Goal: Information Seeking & Learning: Understand process/instructions

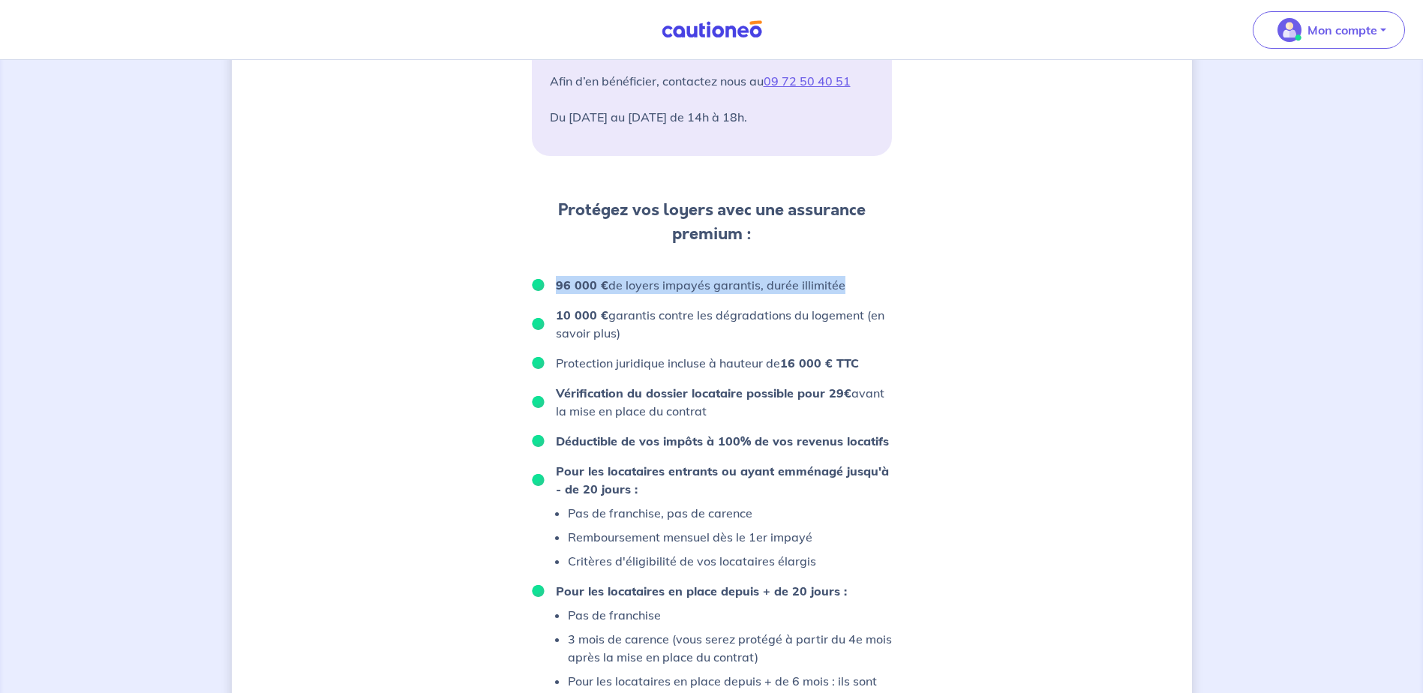
drag, startPoint x: 554, startPoint y: 285, endPoint x: 840, endPoint y: 305, distance: 287.3
click at [840, 305] on ul "96 000 € de loyers impayés garantis, durée illimitée 10 000 € garantis contre l…" at bounding box center [712, 501] width 360 height 450
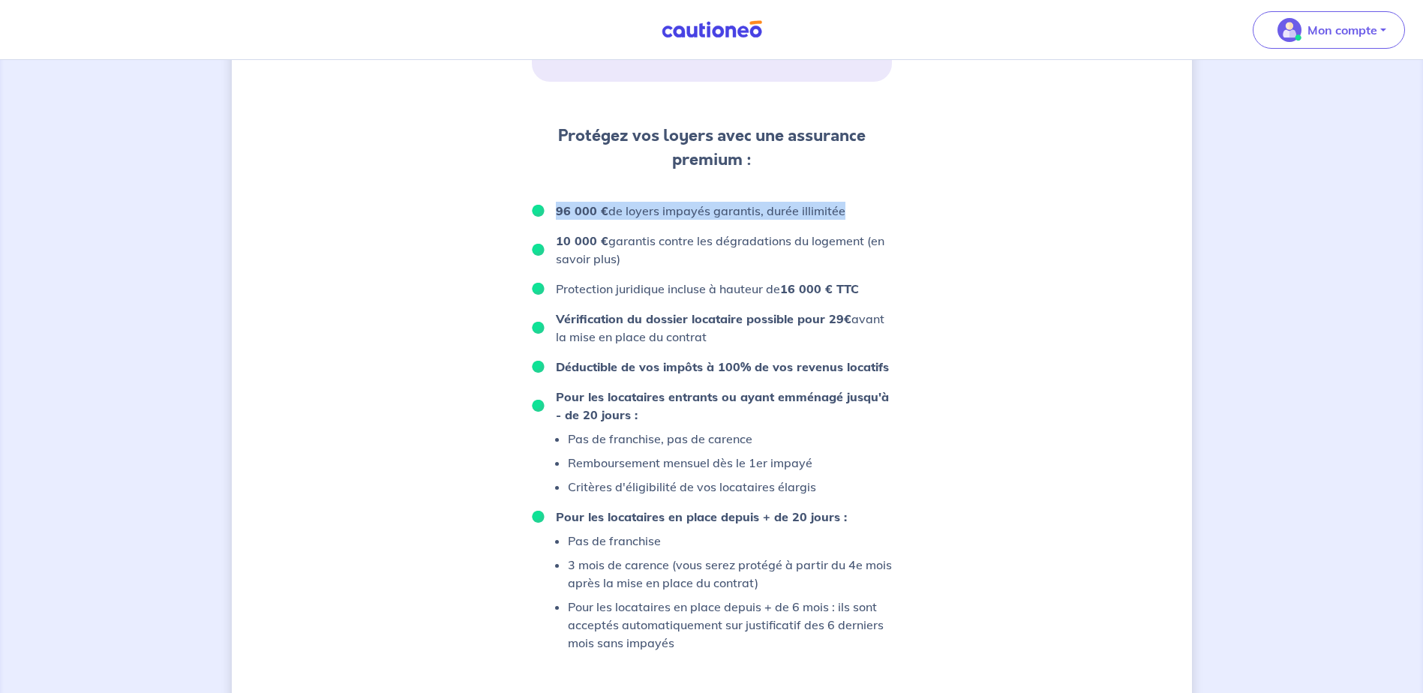
scroll to position [750, 0]
click at [784, 389] on strong "Pour les locataires entrants ou ayant emménagé jusqu'à - de 20 jours :" at bounding box center [722, 405] width 333 height 33
drag, startPoint x: 560, startPoint y: 218, endPoint x: 586, endPoint y: 212, distance: 26.9
click at [586, 212] on p "96 000 € de loyers impayés garantis, durée illimitée" at bounding box center [701, 210] width 290 height 18
drag, startPoint x: 586, startPoint y: 212, endPoint x: 606, endPoint y: 216, distance: 20.0
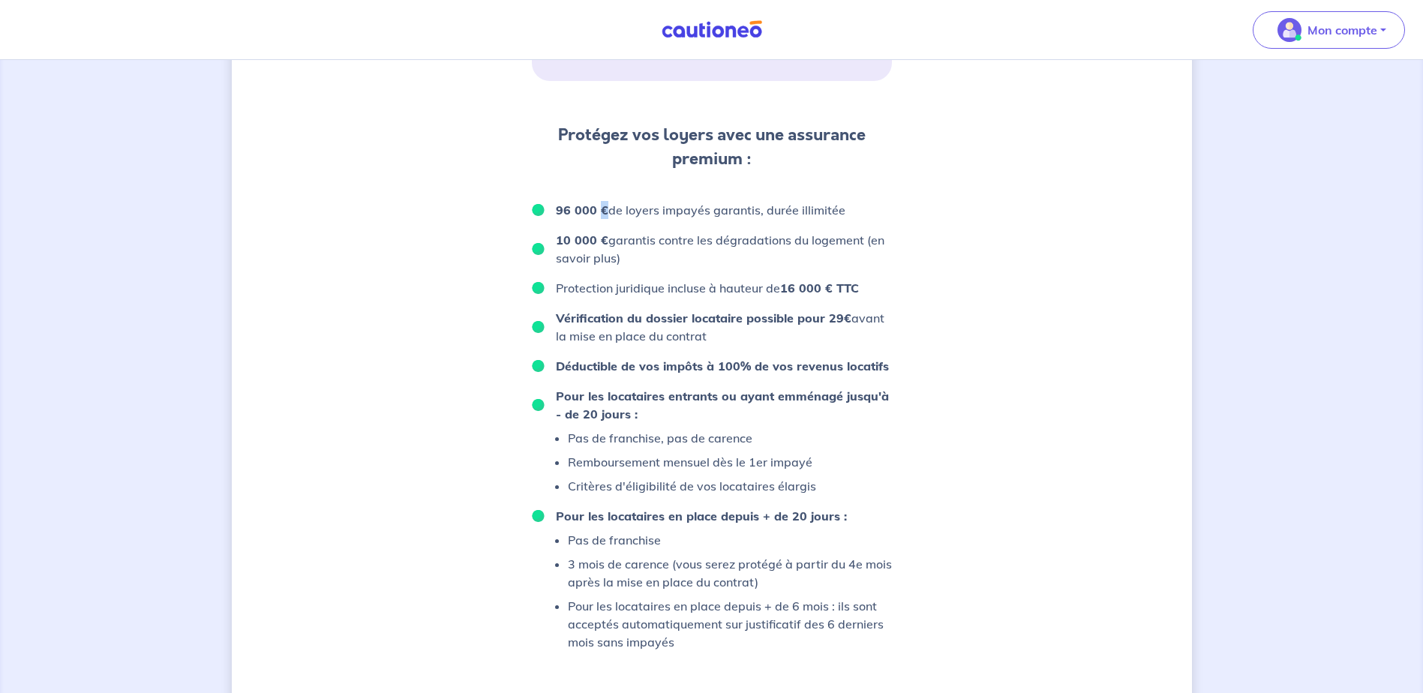
click at [606, 216] on p "96 000 € de loyers impayés garantis, durée illimitée" at bounding box center [701, 210] width 290 height 18
drag, startPoint x: 606, startPoint y: 216, endPoint x: 601, endPoint y: 224, distance: 9.4
click at [597, 224] on ul "96 000 € de loyers impayés garantis, durée illimitée 10 000 € garantis contre l…" at bounding box center [712, 426] width 360 height 450
click at [658, 217] on p "96 000 € de loyers impayés garantis, durée illimitée" at bounding box center [701, 210] width 290 height 18
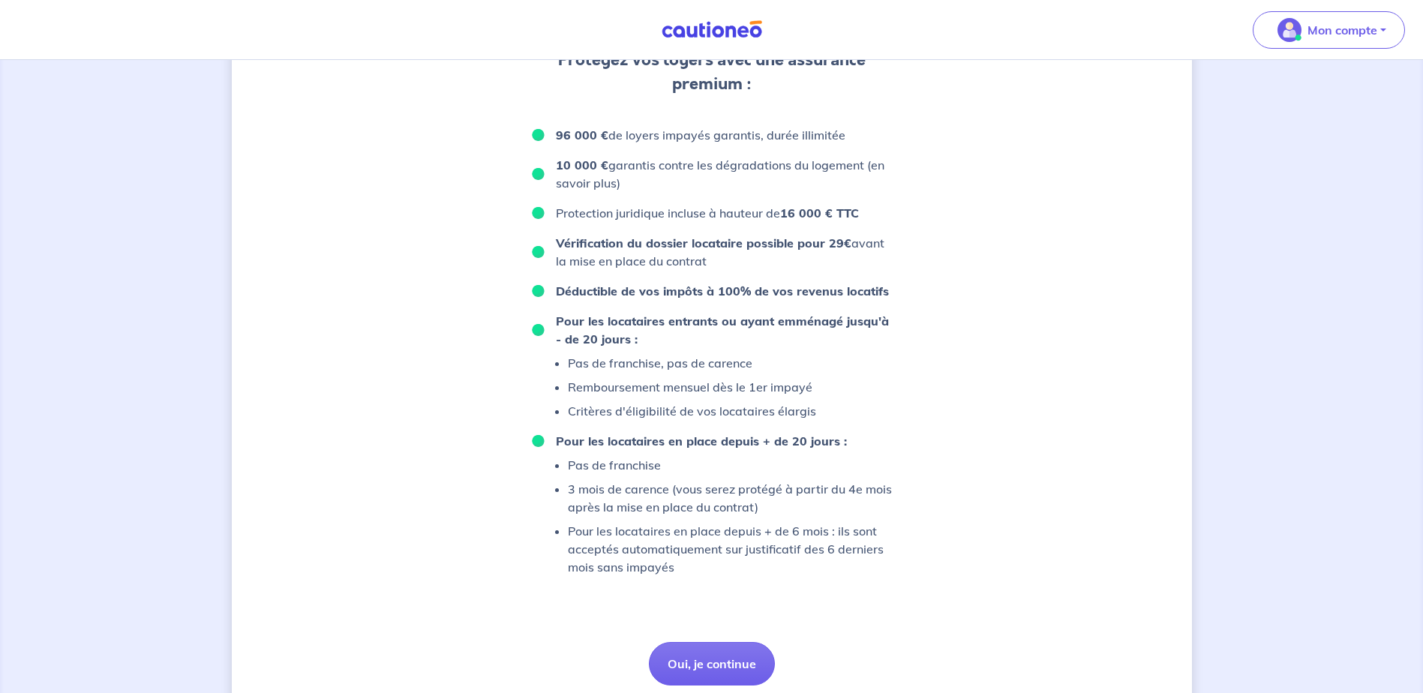
scroll to position [878, 0]
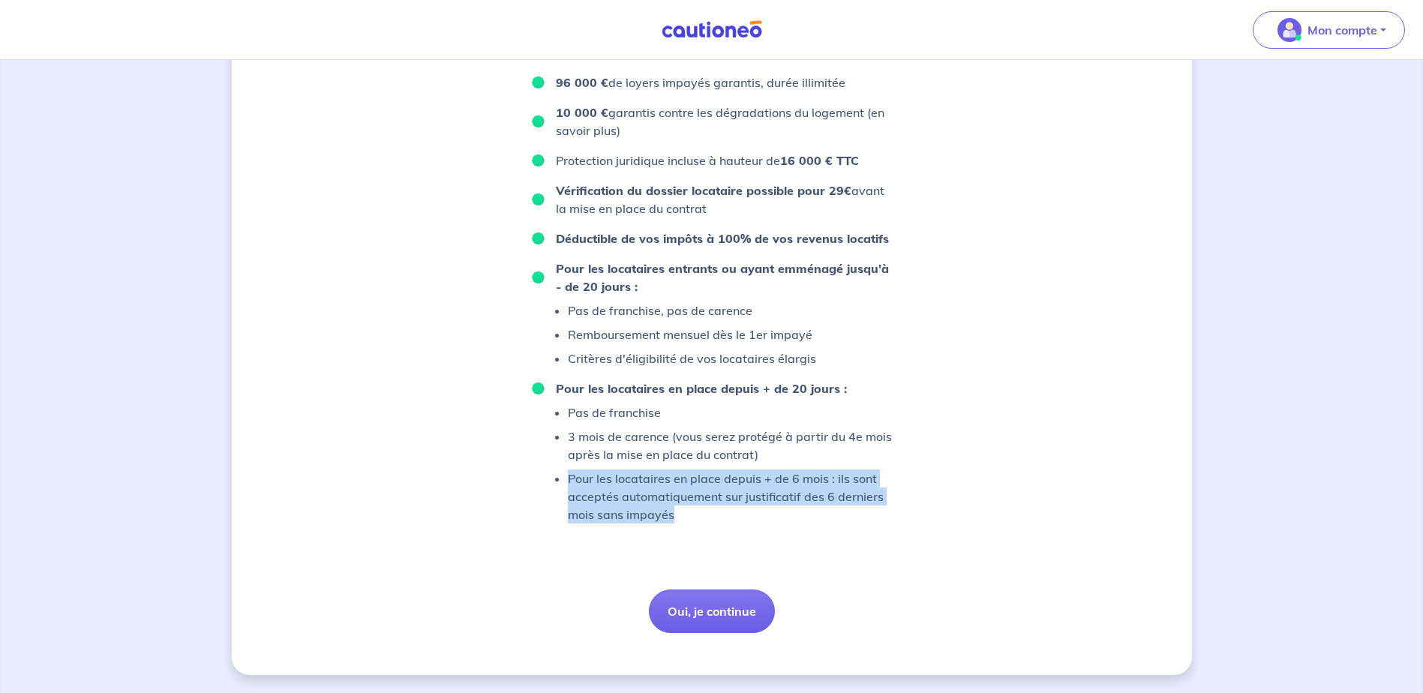
drag, startPoint x: 719, startPoint y: 532, endPoint x: 568, endPoint y: 477, distance: 160.5
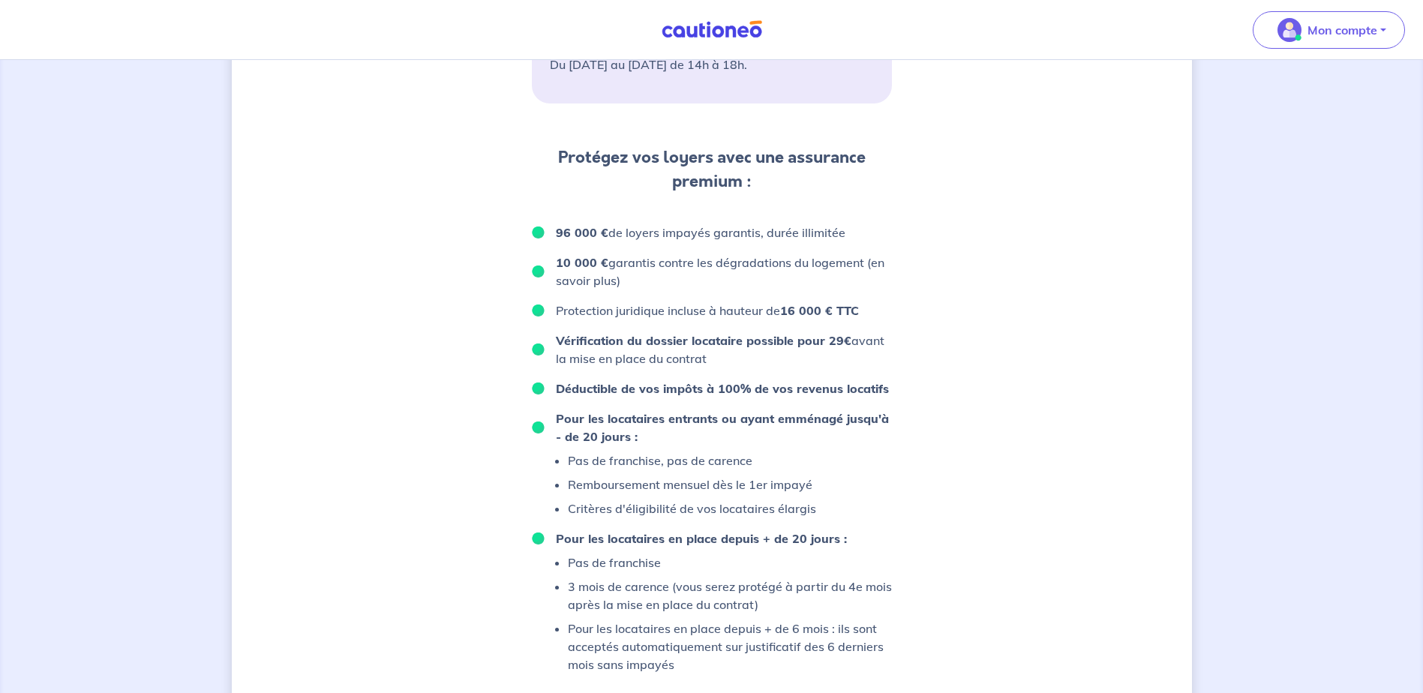
click at [1051, 531] on div "D’après vos déclarations, Votre dossier locataire est éligible Souhaitez-vous p…" at bounding box center [712, 87] width 960 height 1475
